Goal: Find specific fact: Find specific fact

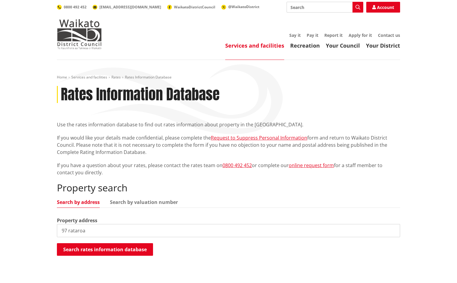
type input "97 rataroa"
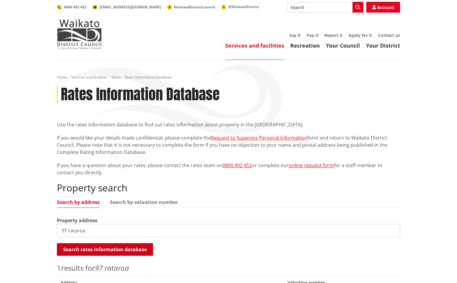
click at [86, 250] on button "Search rates information database" at bounding box center [105, 249] width 96 height 13
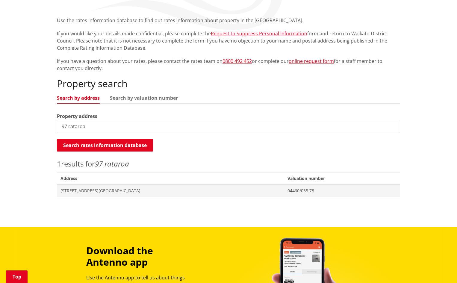
scroll to position [120, 0]
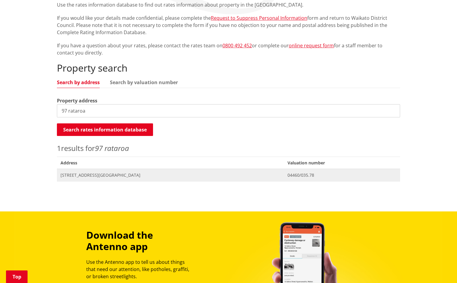
click at [111, 174] on span "[STREET_ADDRESS][GEOGRAPHIC_DATA]" at bounding box center [171, 175] width 220 height 6
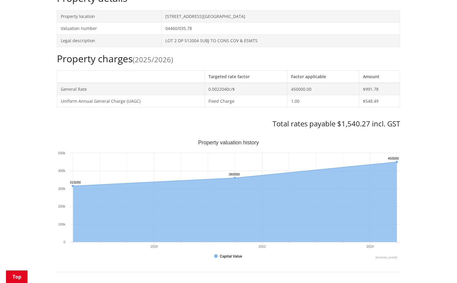
scroll to position [210, 0]
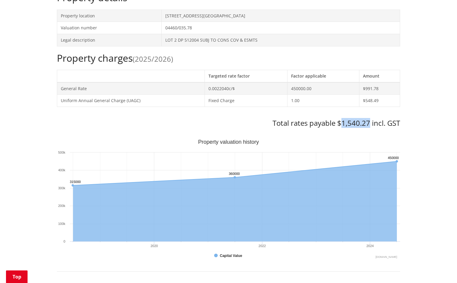
drag, startPoint x: 371, startPoint y: 122, endPoint x: 345, endPoint y: 123, distance: 26.1
click at [342, 122] on h3 "Total rates payable $1,540.27 incl. GST" at bounding box center [228, 123] width 343 height 9
copy h3 "1,540.27"
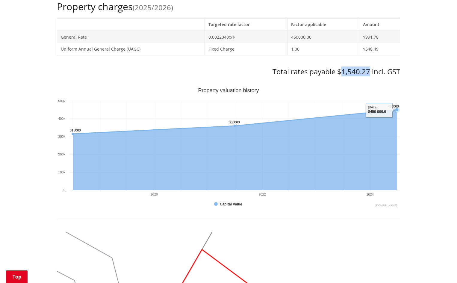
scroll to position [389, 0]
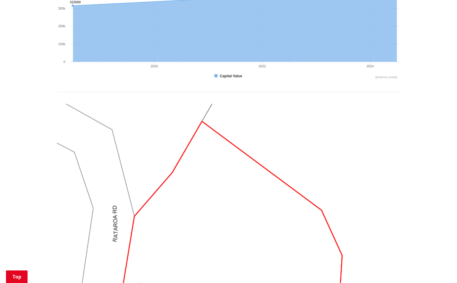
click at [377, 180] on img at bounding box center [228, 233] width 343 height 258
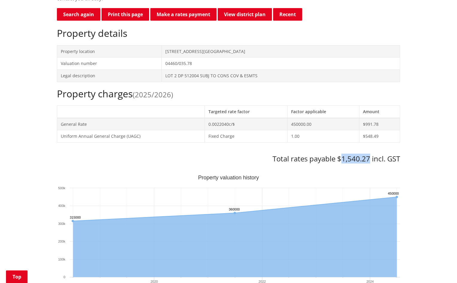
scroll to position [180, 0]
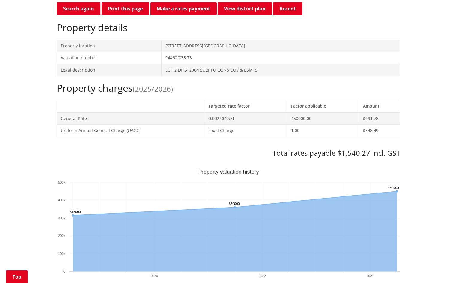
click at [406, 149] on div "Home Services and facilities Rates Rates Information Database Rates Information…" at bounding box center [228, 263] width 457 height 766
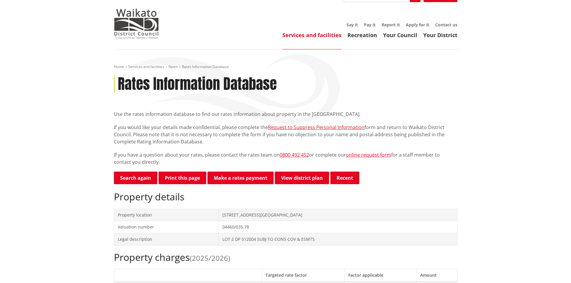
scroll to position [0, 0]
